Goal: Task Accomplishment & Management: Use online tool/utility

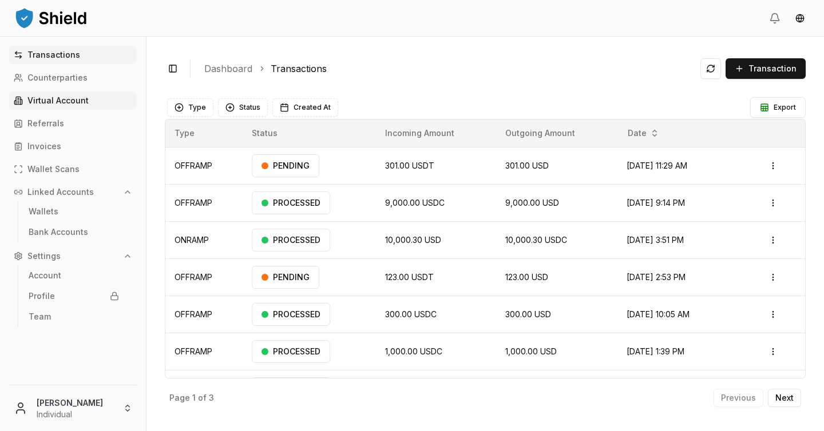
click at [80, 103] on p "Virtual Account" at bounding box center [57, 101] width 61 height 8
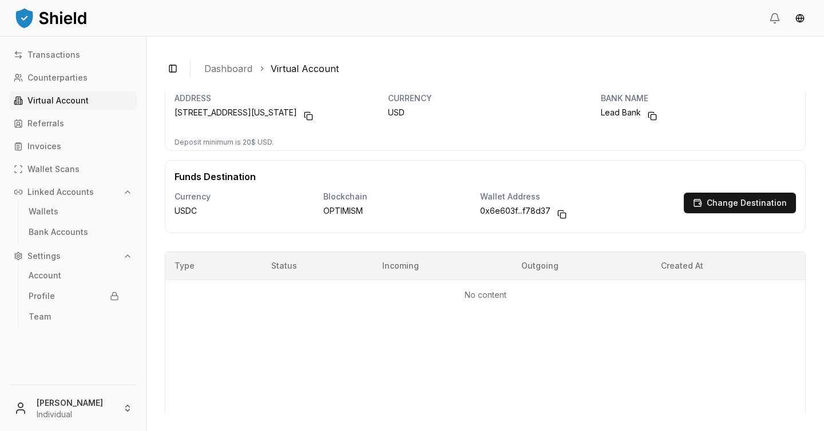
scroll to position [48, 0]
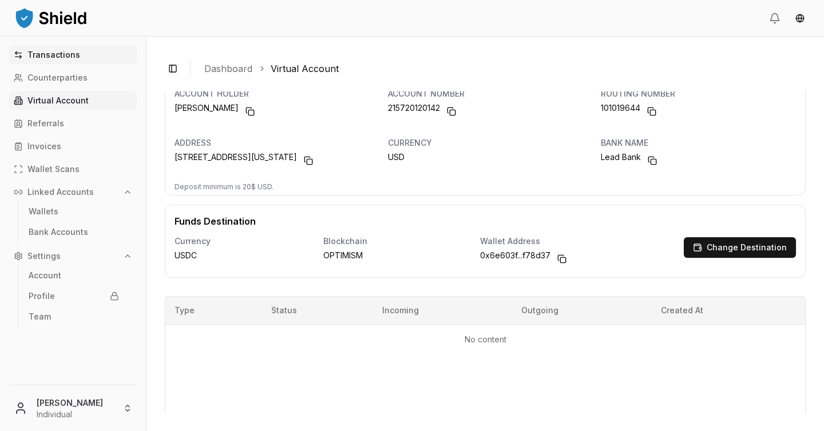
click at [71, 56] on p "Transactions" at bounding box center [53, 55] width 53 height 8
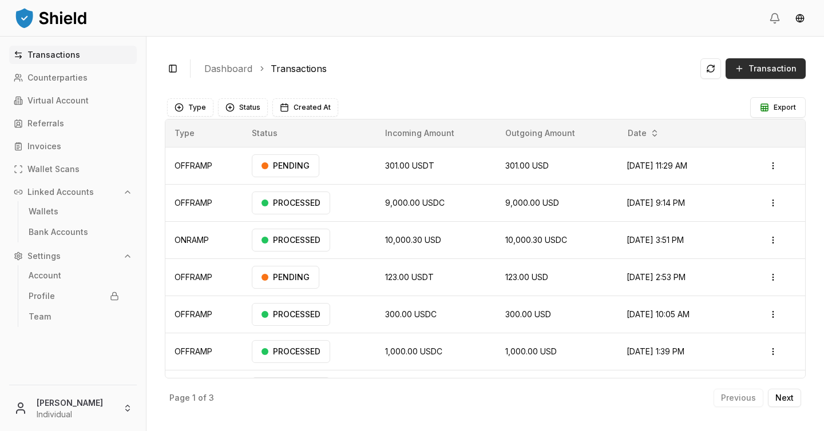
click at [765, 65] on span "Transaction" at bounding box center [772, 68] width 48 height 11
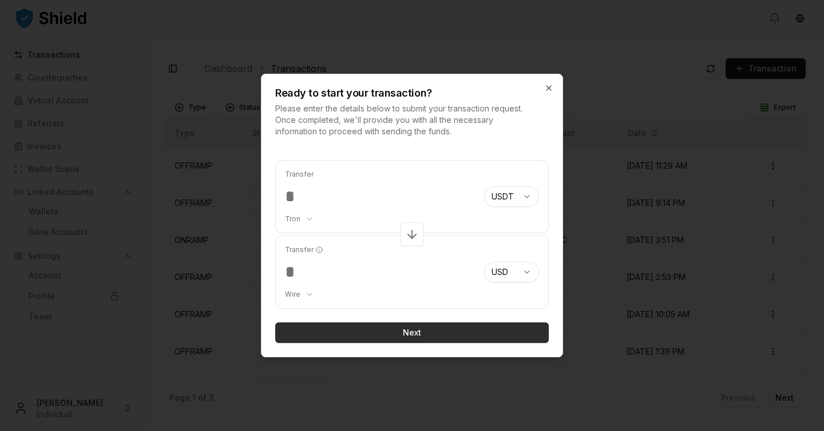
type input "***"
click at [410, 333] on button "Next" at bounding box center [411, 333] width 273 height 21
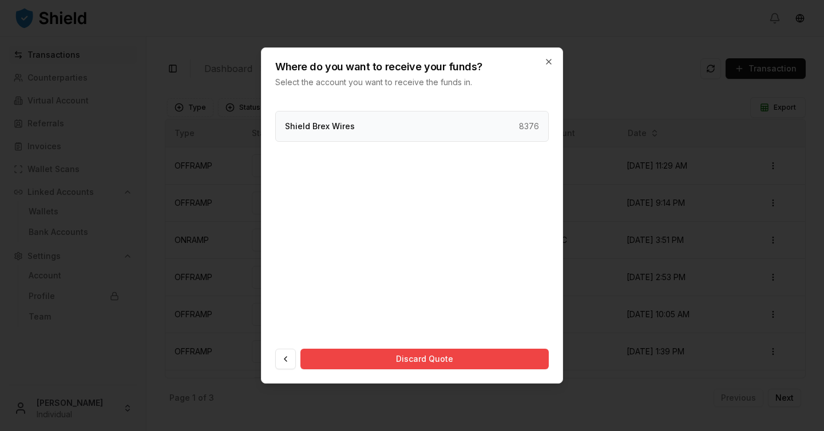
click at [438, 129] on div "Shield Brex Wires 8376" at bounding box center [411, 126] width 273 height 31
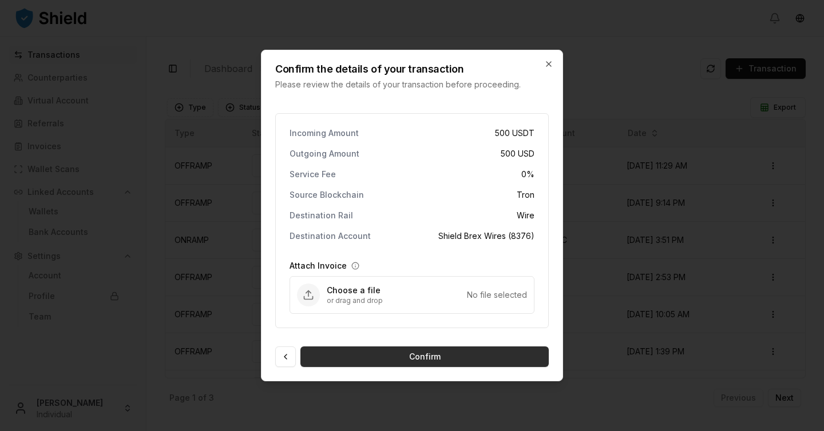
click at [439, 361] on button "Confirm" at bounding box center [424, 357] width 248 height 21
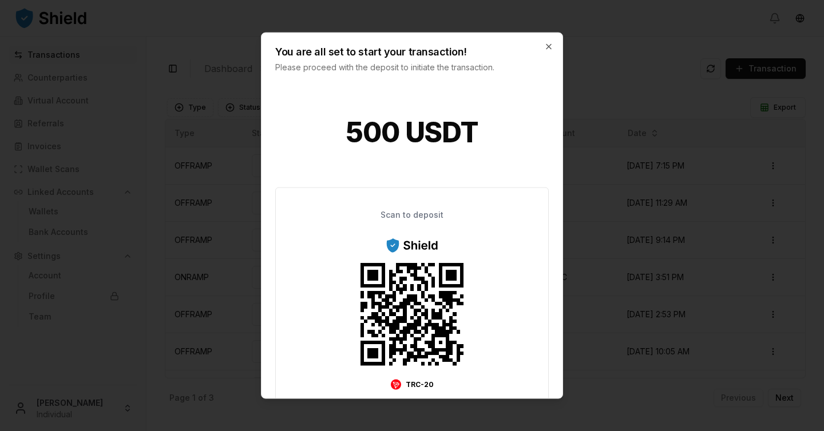
scroll to position [157, 0]
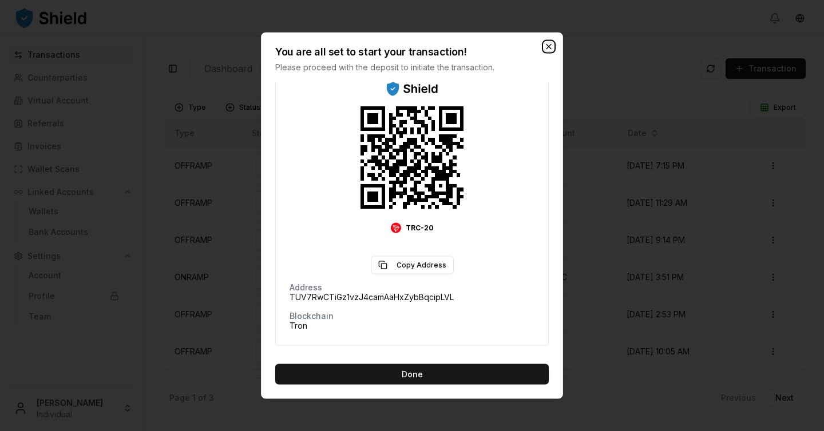
click at [549, 45] on icon "button" at bounding box center [548, 47] width 5 height 5
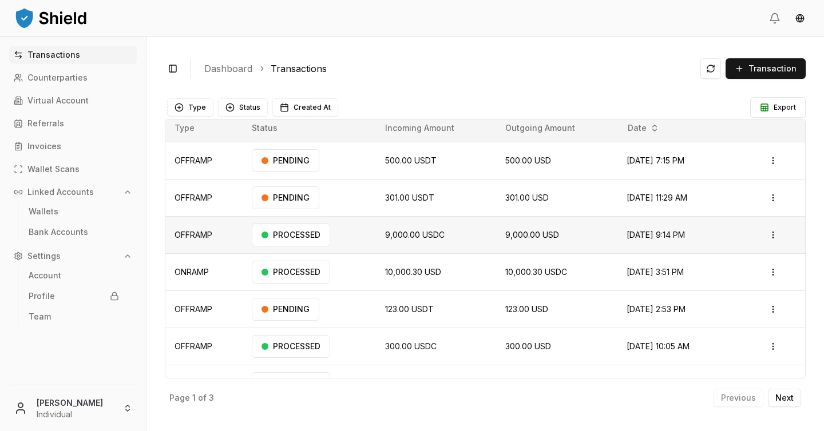
scroll to position [0, 0]
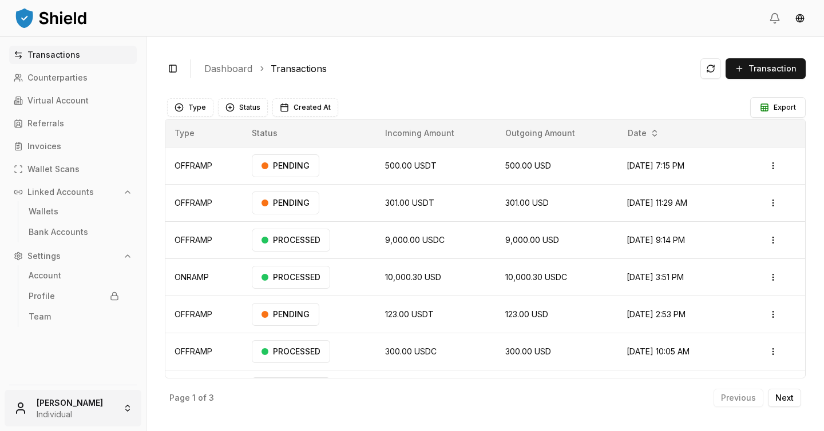
click at [92, 404] on html "Transactions Counterparties Virtual Account Referrals Invoices Wallet Scans Lin…" at bounding box center [412, 215] width 824 height 431
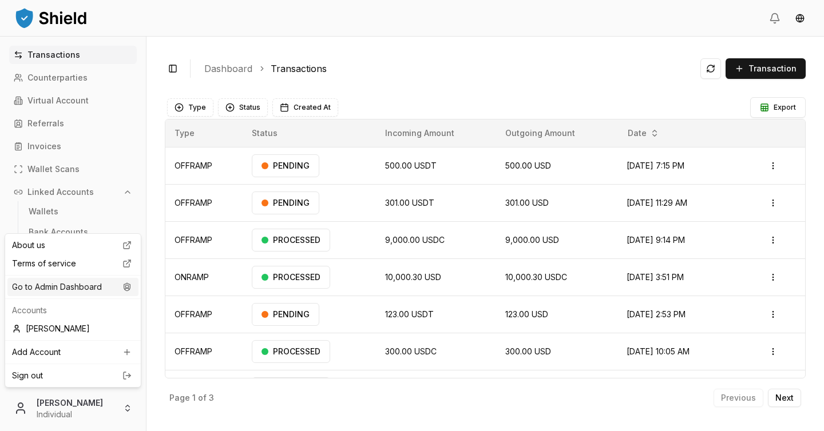
click at [89, 289] on div "Go to Admin Dashboard" at bounding box center [72, 287] width 131 height 18
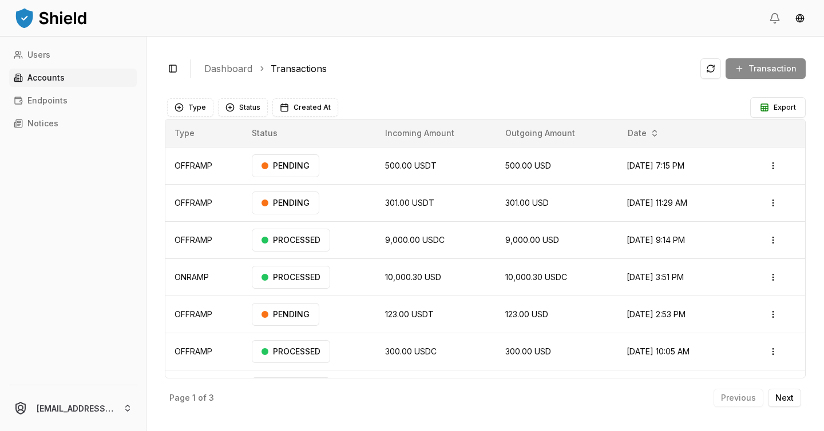
click at [74, 81] on link "Accounts" at bounding box center [73, 78] width 128 height 18
click at [52, 55] on link "Users" at bounding box center [73, 55] width 128 height 18
